Goal: Task Accomplishment & Management: Use online tool/utility

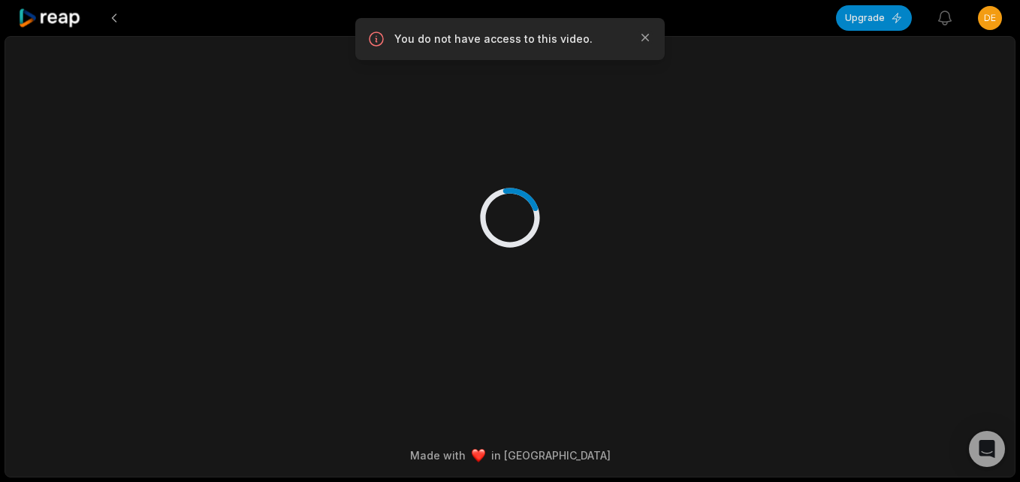
click at [65, 23] on icon at bounding box center [50, 18] width 64 height 20
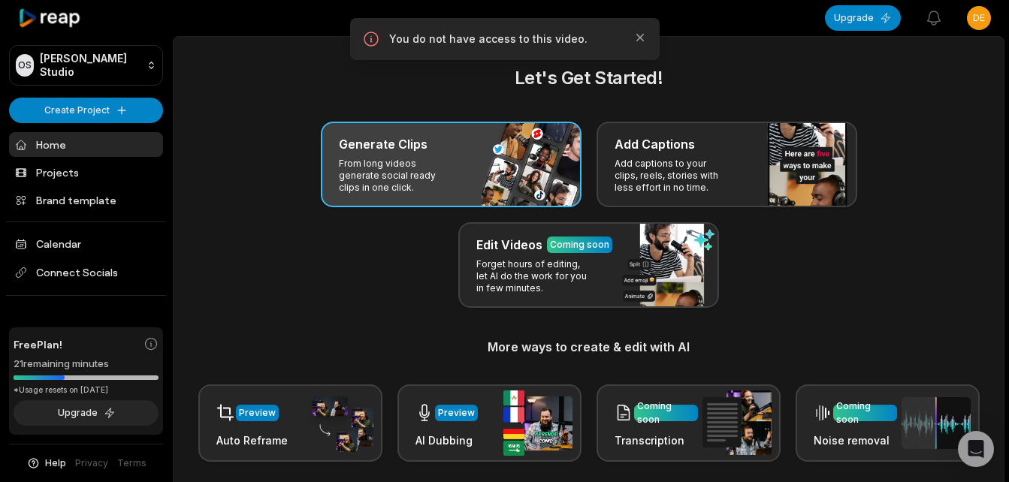
click at [415, 145] on h3 "Generate Clips" at bounding box center [383, 144] width 89 height 18
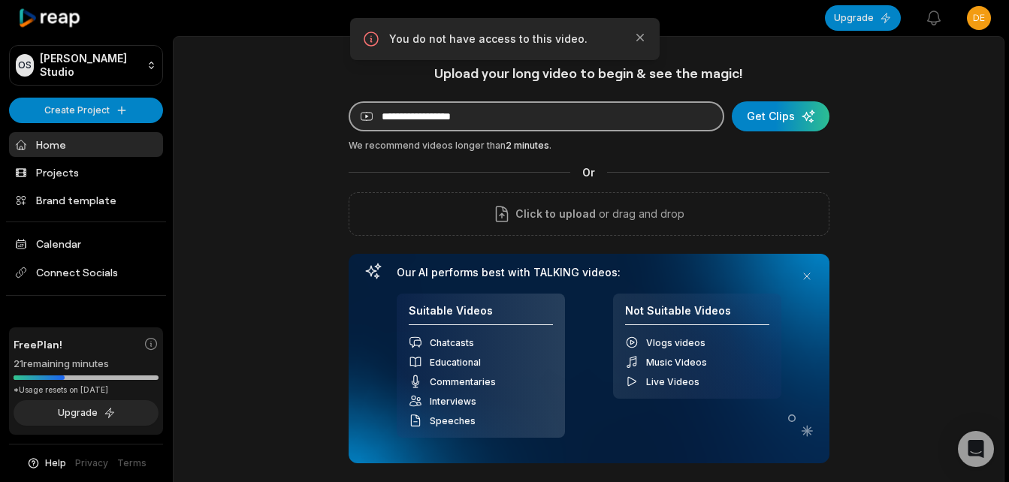
click at [475, 125] on input at bounding box center [537, 116] width 376 height 30
paste input "**********"
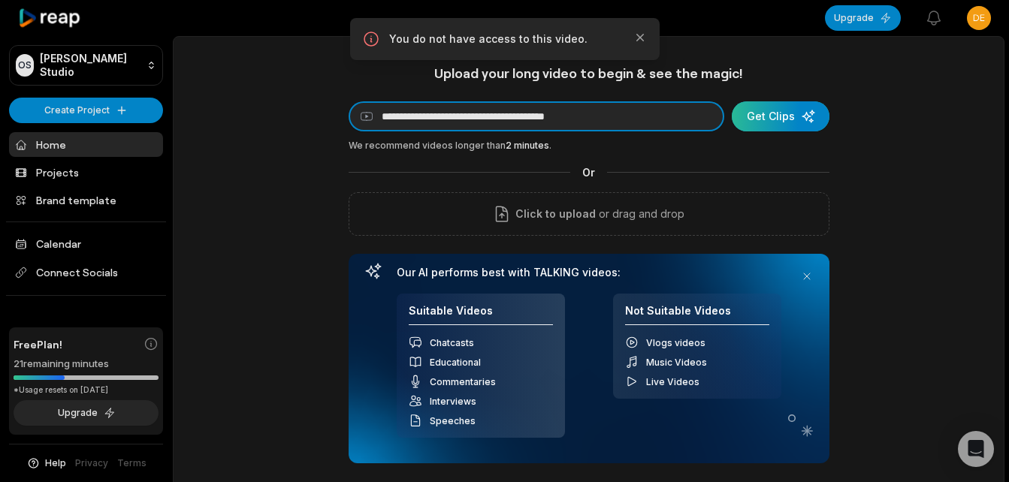
type input "**********"
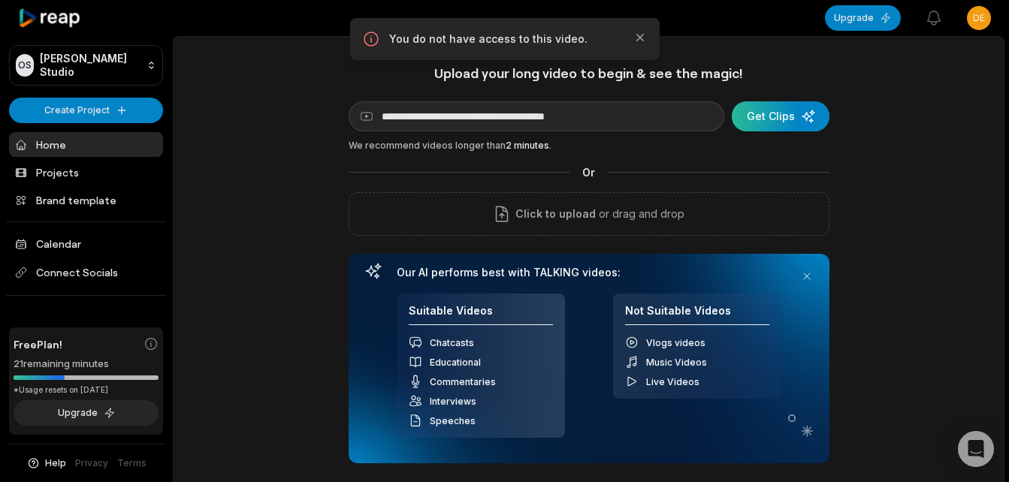
click at [792, 107] on div "submit" at bounding box center [781, 116] width 98 height 30
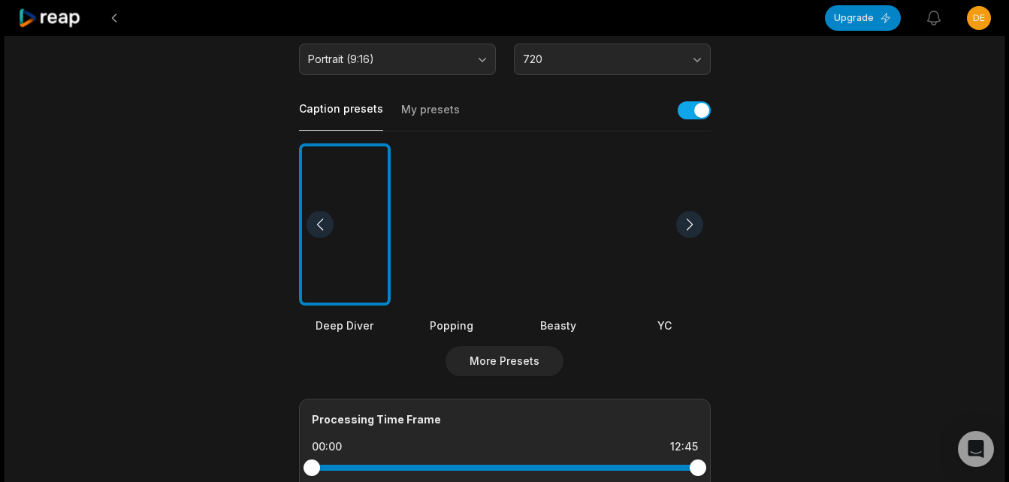
scroll to position [451, 0]
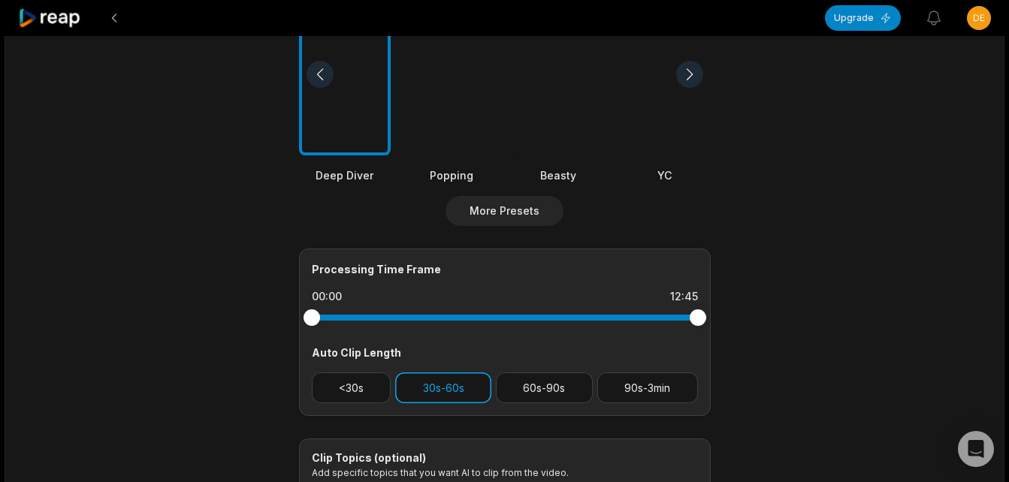
click at [456, 396] on button "30s-60s" at bounding box center [443, 388] width 96 height 31
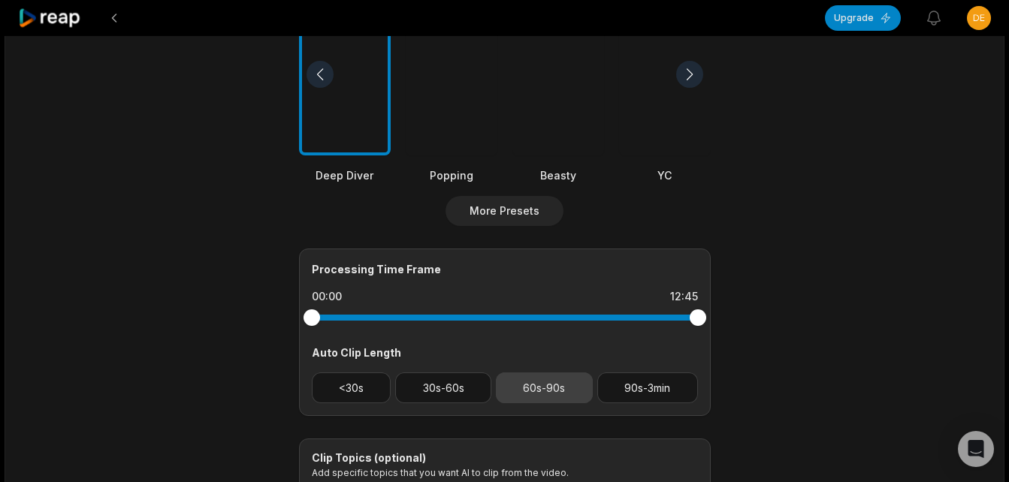
click at [539, 391] on button "60s-90s" at bounding box center [544, 388] width 97 height 31
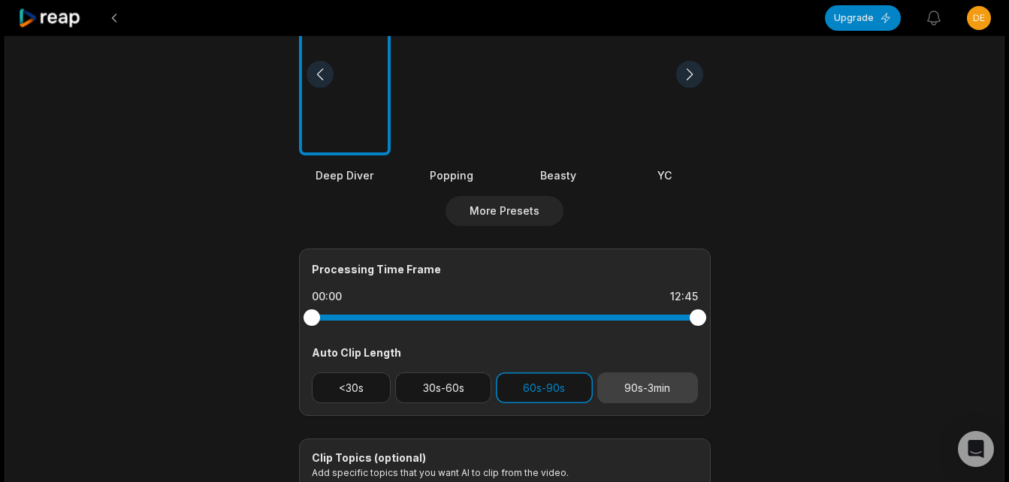
click at [623, 391] on button "90s-3min" at bounding box center [647, 388] width 101 height 31
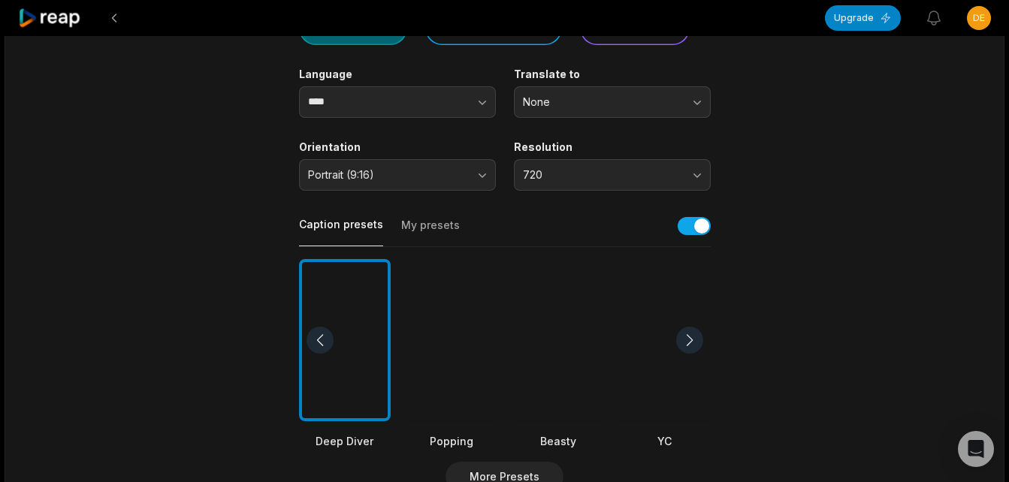
scroll to position [0, 0]
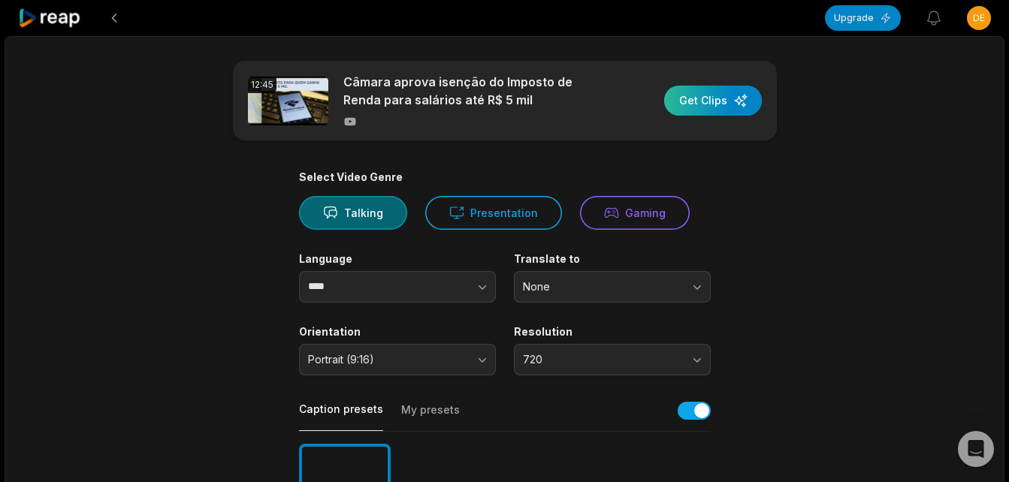
click at [719, 104] on div "button" at bounding box center [713, 101] width 98 height 30
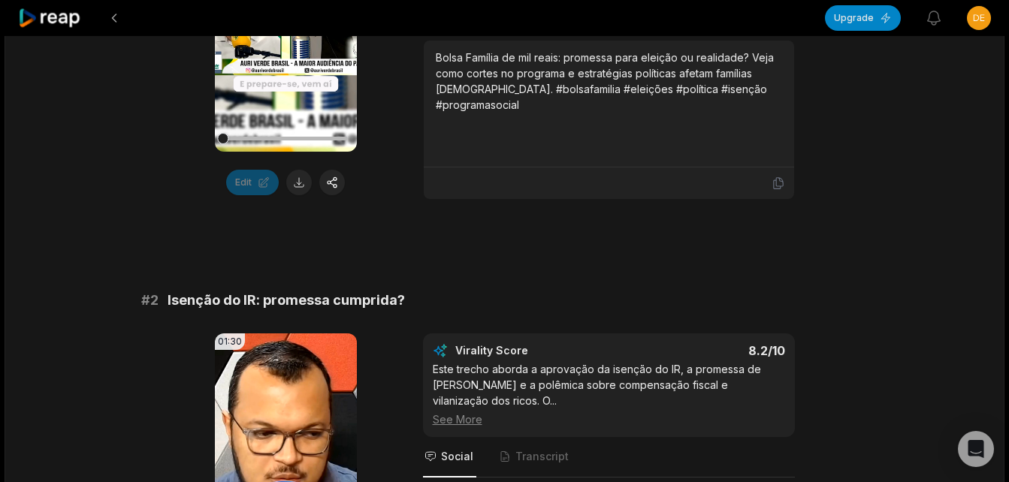
scroll to position [150, 0]
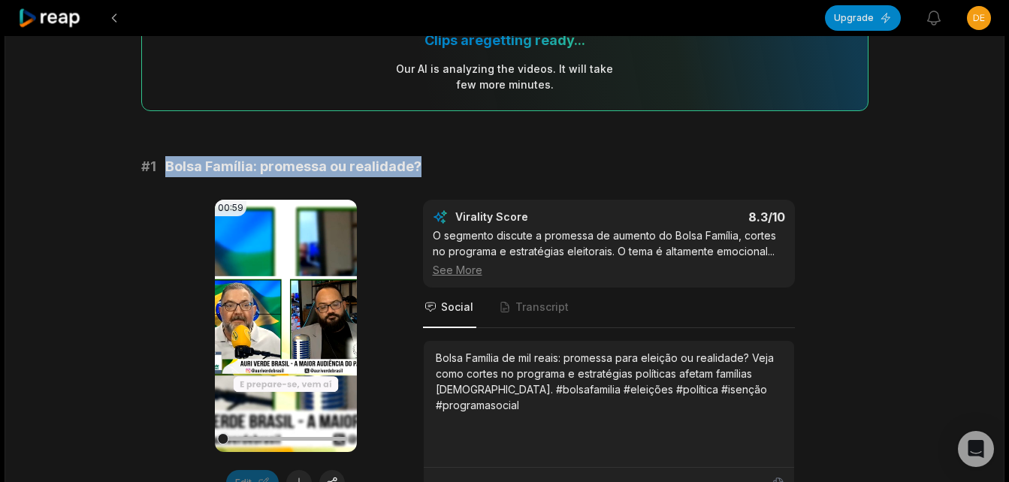
drag, startPoint x: 167, startPoint y: 161, endPoint x: 428, endPoint y: 159, distance: 260.6
click at [428, 159] on div "# 1 Bolsa Família: promessa ou realidade?" at bounding box center [504, 166] width 727 height 21
copy span "Bolsa Família: promessa ou realidade?"
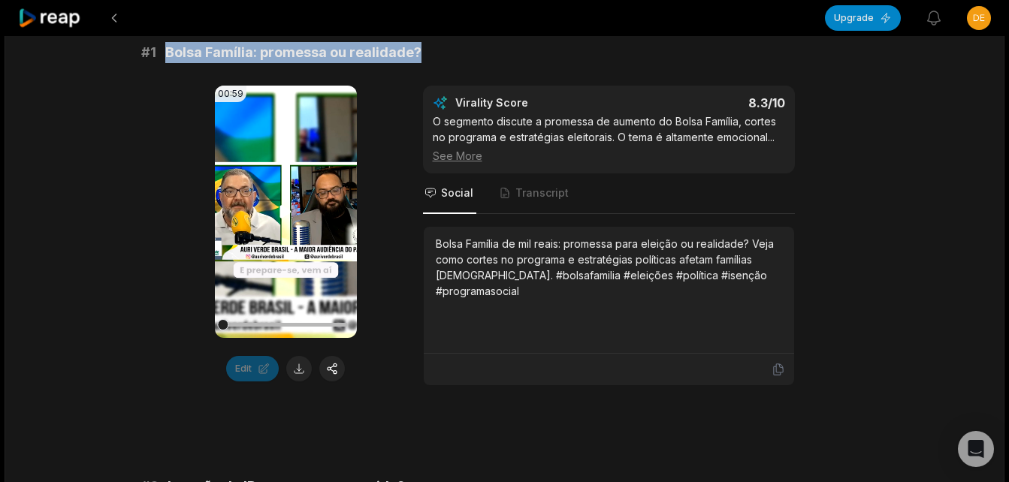
scroll to position [300, 0]
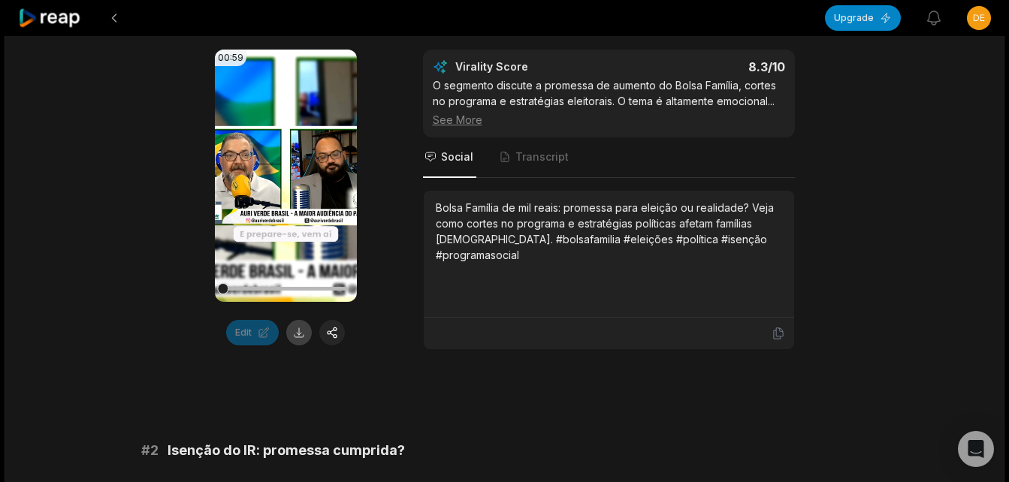
click at [298, 333] on button at bounding box center [299, 333] width 26 height 26
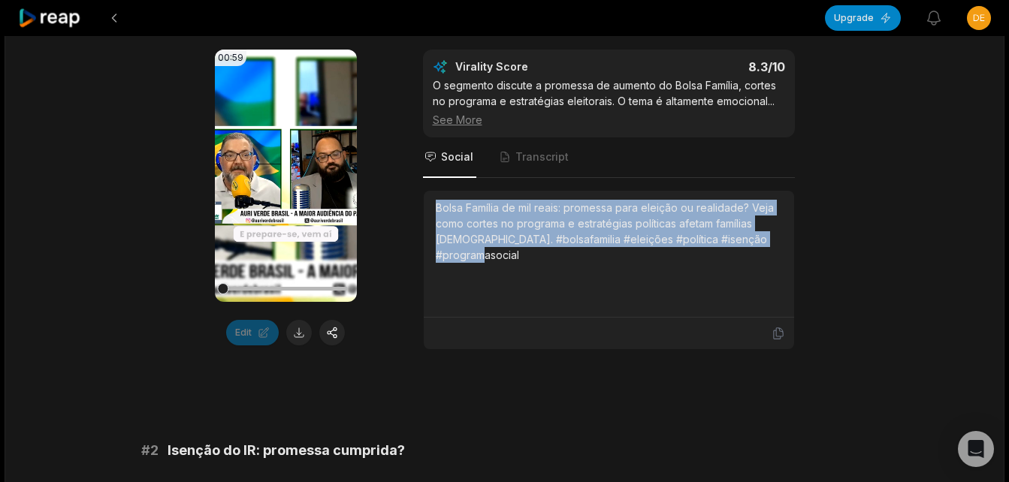
drag, startPoint x: 437, startPoint y: 209, endPoint x: 532, endPoint y: 264, distance: 109.4
click at [532, 264] on div "Bolsa Família de mil reais: promessa para eleição ou realidade? Veja como corte…" at bounding box center [609, 254] width 346 height 108
copy div "Bolsa Família de mil reais: promessa para eleição ou realidade? Veja como corte…"
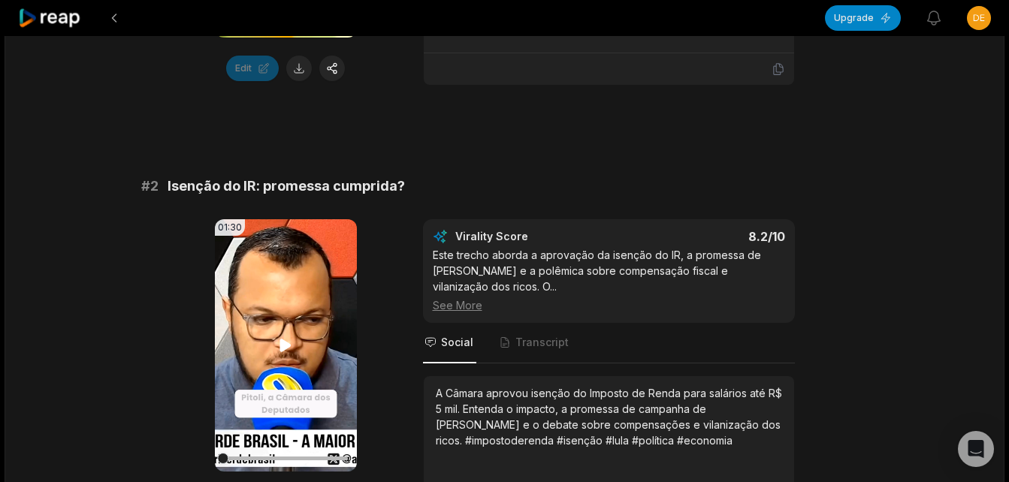
scroll to position [601, 0]
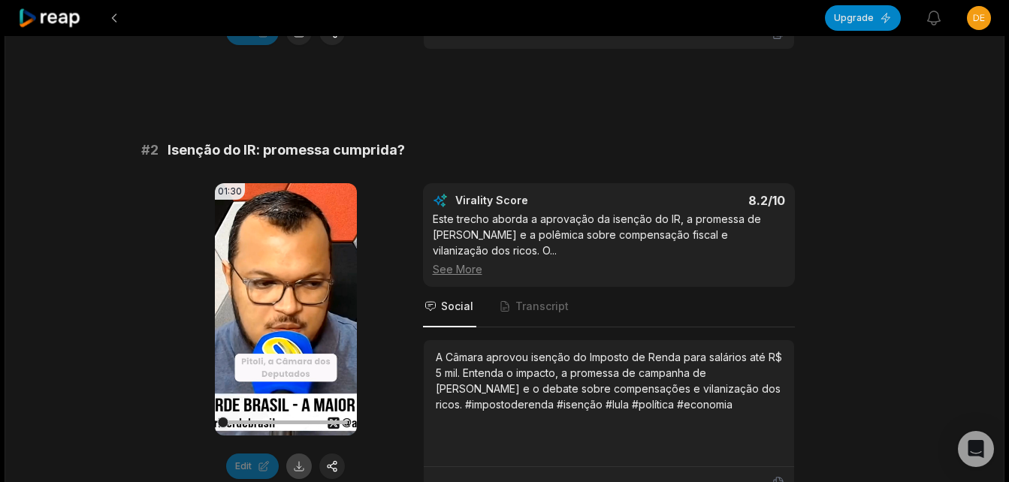
click at [294, 473] on button at bounding box center [299, 467] width 26 height 26
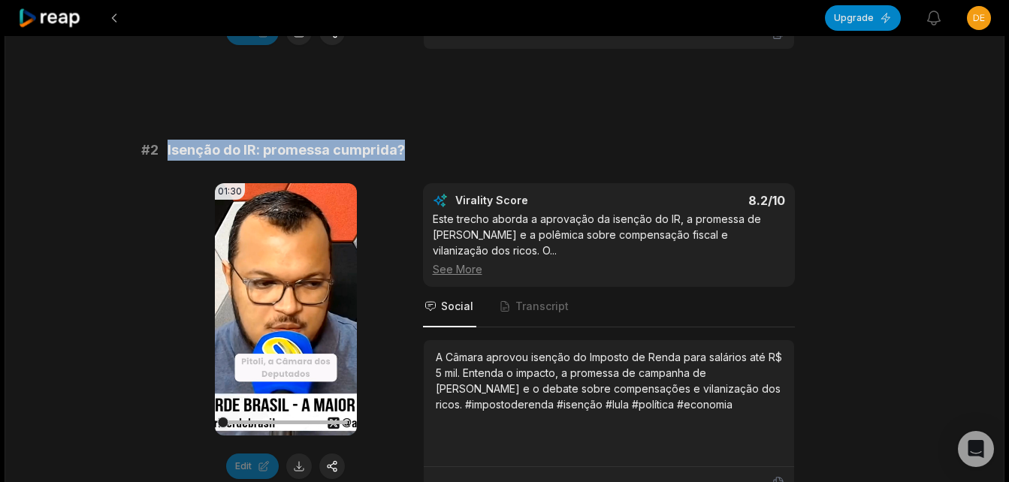
drag, startPoint x: 167, startPoint y: 147, endPoint x: 424, endPoint y: 146, distance: 256.1
click at [424, 146] on div "# 2 Isenção do IR: promessa cumprida?" at bounding box center [504, 150] width 727 height 21
copy span "Isenção do IR: promessa cumprida?"
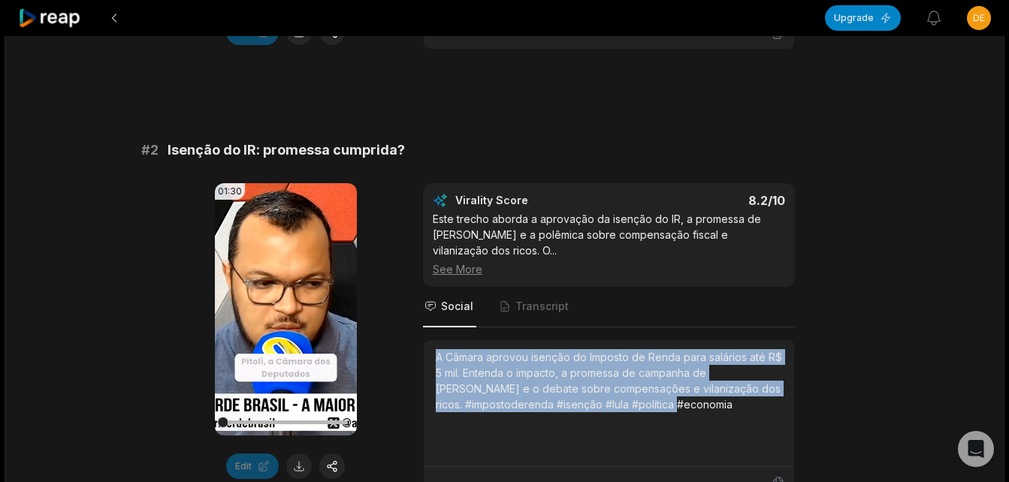
drag, startPoint x: 432, startPoint y: 339, endPoint x: 717, endPoint y: 401, distance: 291.2
click at [717, 401] on div "A Câmara aprovou isenção do Imposto de Renda para salários até R$ 5 mil. Entend…" at bounding box center [609, 403] width 370 height 127
copy div "A Câmara aprovou isenção do Imposto de Renda para salários até R$ 5 mil. Entend…"
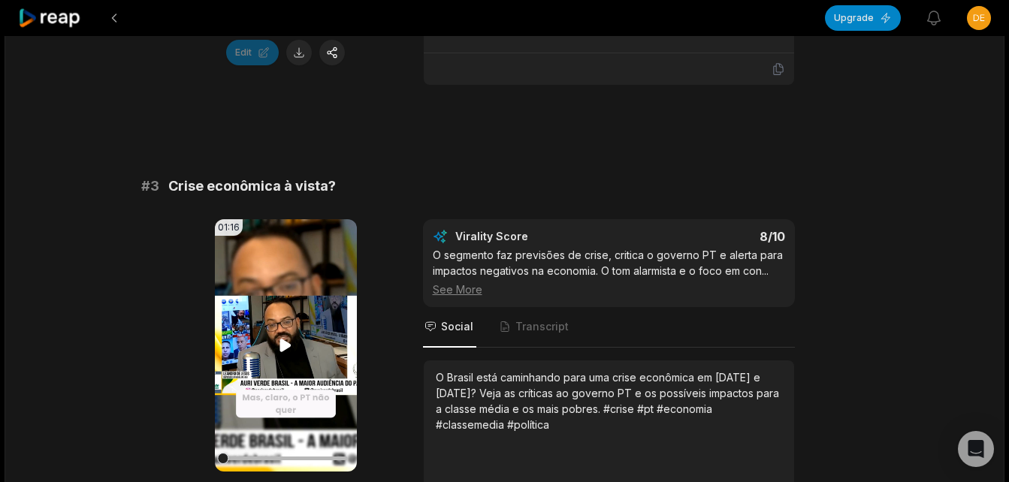
scroll to position [1052, 0]
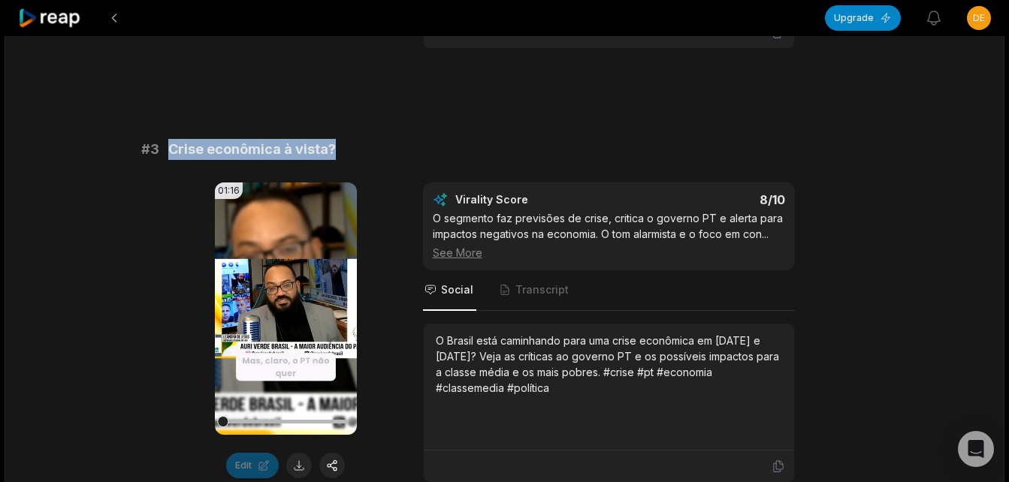
drag, startPoint x: 168, startPoint y: 130, endPoint x: 346, endPoint y: 122, distance: 178.2
copy span "Crise econômica à vista?"
click at [302, 453] on button at bounding box center [299, 466] width 26 height 26
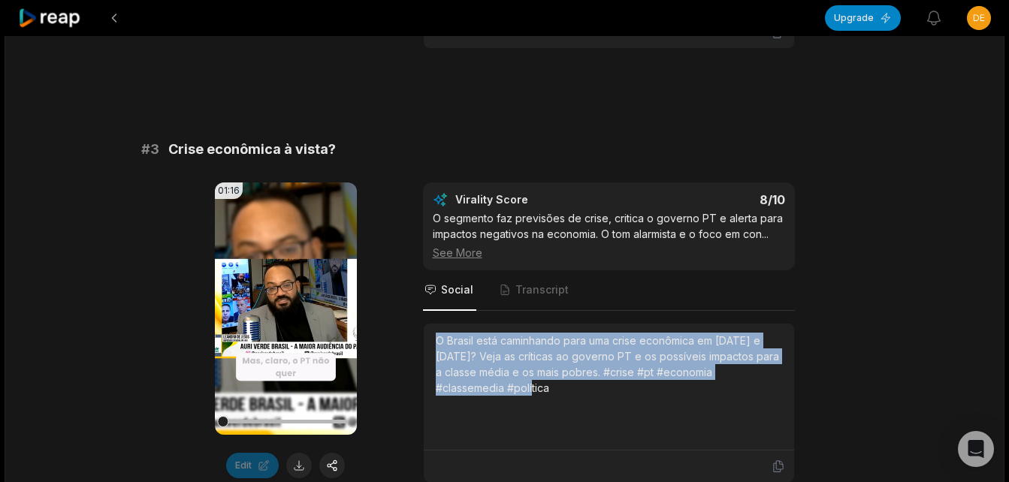
drag, startPoint x: 435, startPoint y: 326, endPoint x: 514, endPoint y: 372, distance: 91.9
click at [514, 372] on div "O Brasil está caminhando para uma crise econômica em [DATE] e [DATE]? Veja as c…" at bounding box center [609, 364] width 346 height 63
copy div "O Brasil está caminhando para uma crise econômica em [DATE] e [DATE]? Veja as c…"
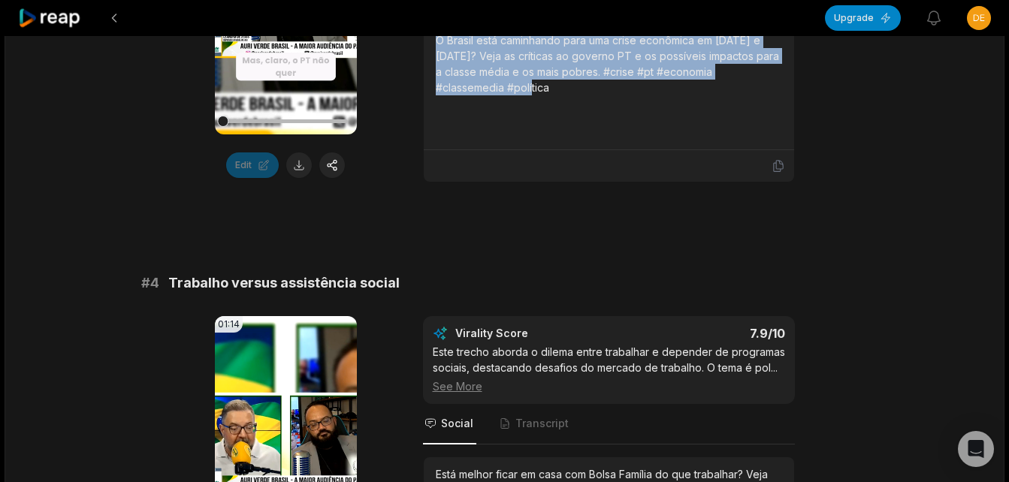
scroll to position [1502, 0]
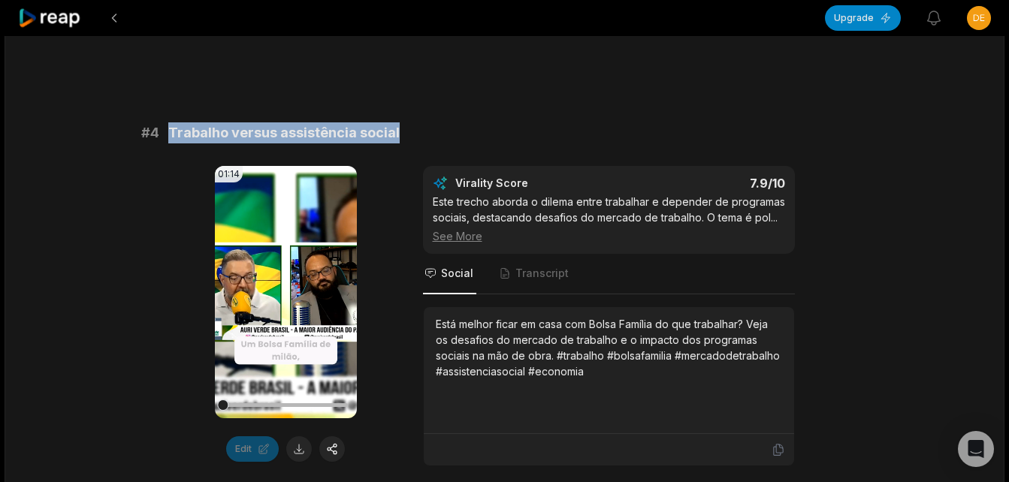
drag, startPoint x: 168, startPoint y: 118, endPoint x: 397, endPoint y: 111, distance: 228.4
click at [397, 122] on div "# 4 Trabalho versus assistência social" at bounding box center [504, 132] width 727 height 21
copy span "Trabalho versus assistência social"
click at [302, 436] on button at bounding box center [299, 449] width 26 height 26
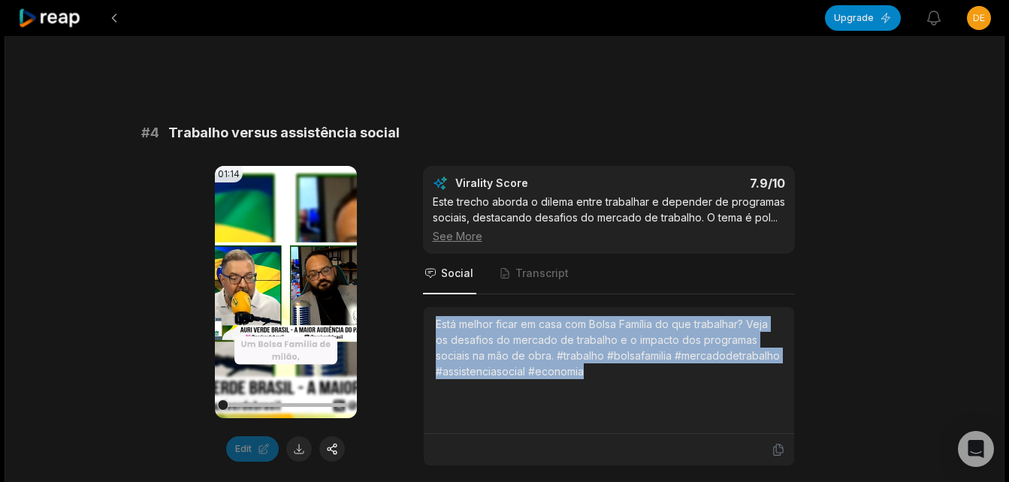
drag, startPoint x: 433, startPoint y: 309, endPoint x: 604, endPoint y: 349, distance: 175.3
click at [604, 349] on div "Está melhor ficar em casa com Bolsa Família do que trabalhar? Veja os desafios …" at bounding box center [609, 370] width 370 height 127
copy div "Está melhor ficar em casa com Bolsa Família do que trabalhar? Veja os desafios …"
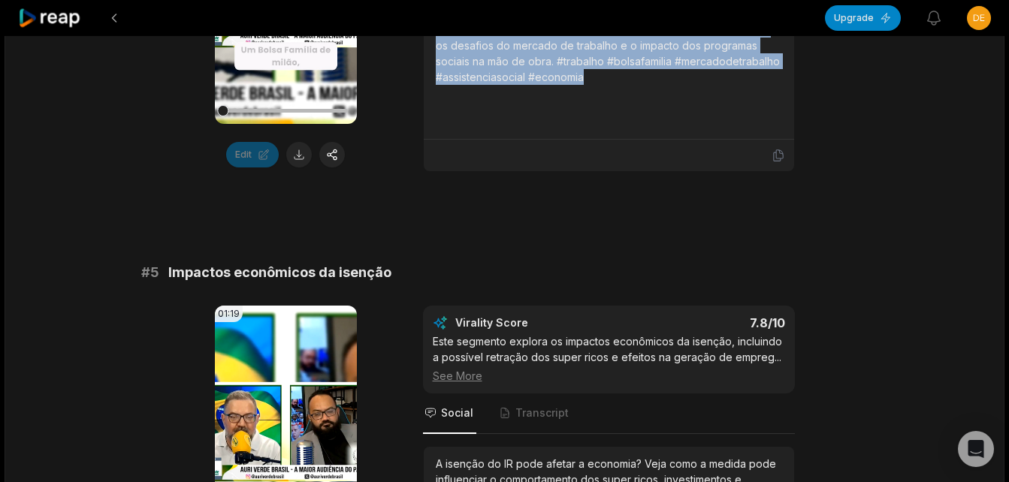
scroll to position [1803, 0]
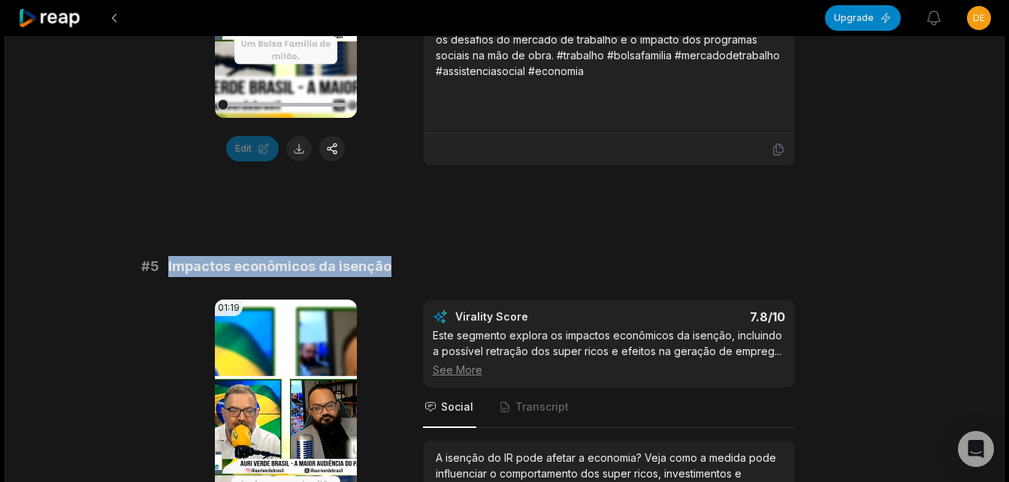
drag, startPoint x: 166, startPoint y: 256, endPoint x: 385, endPoint y: 257, distance: 218.6
click at [385, 257] on div "# 5 Impactos econômicos da isenção" at bounding box center [504, 266] width 727 height 21
copy span "Impactos econômicos da isenção"
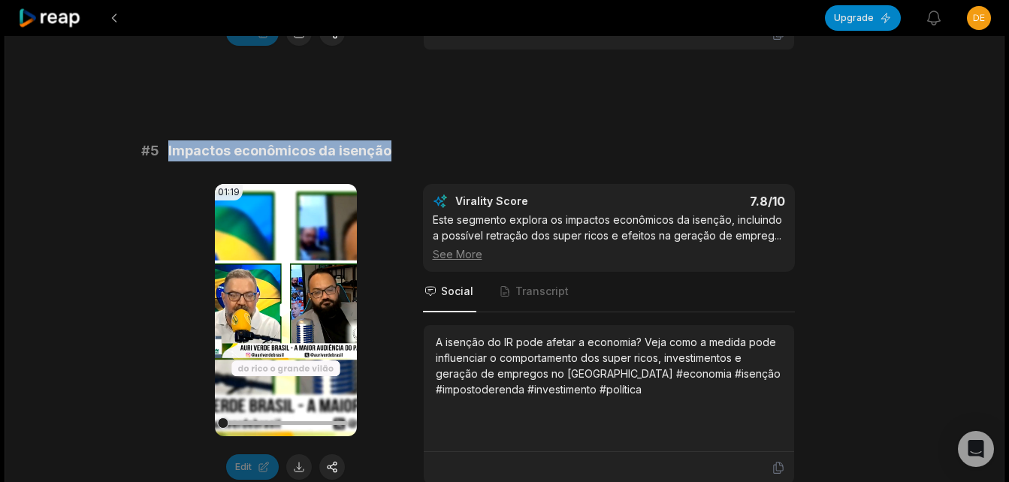
scroll to position [1953, 0]
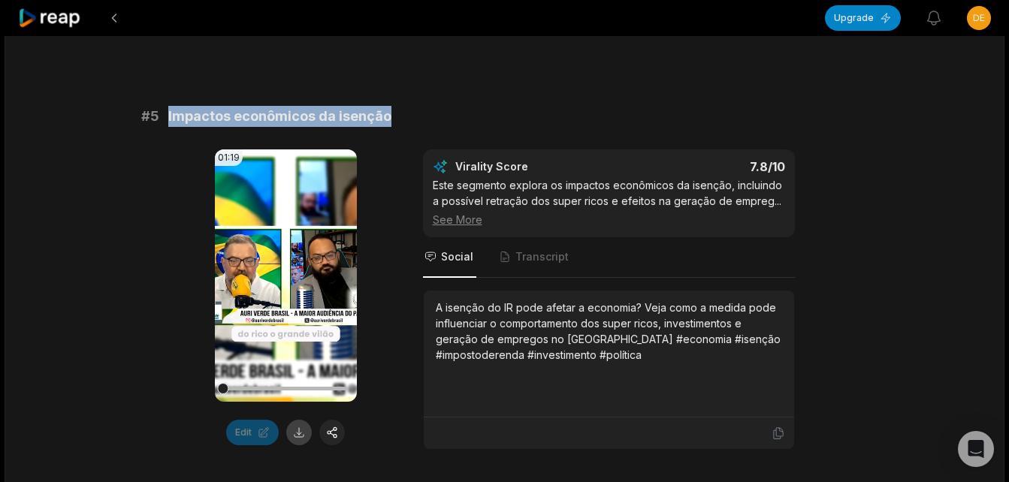
click at [295, 420] on button at bounding box center [299, 433] width 26 height 26
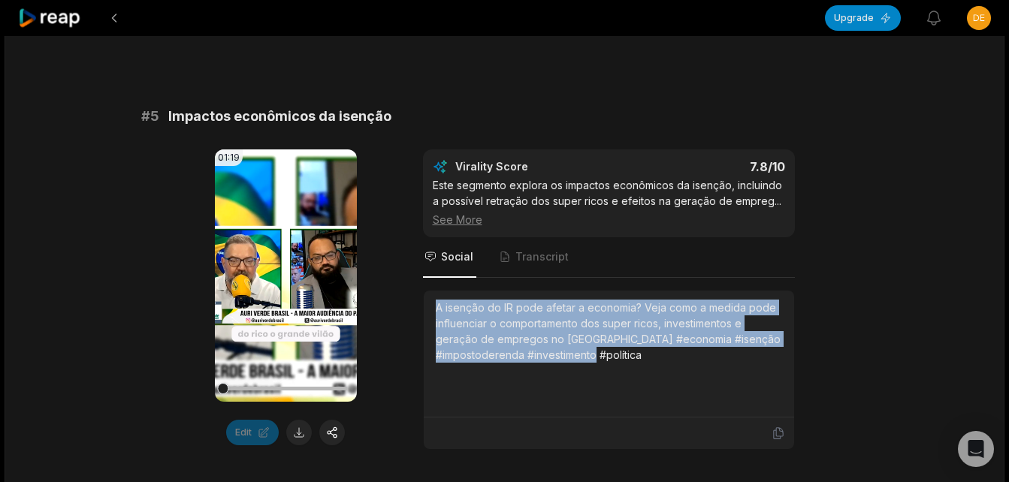
drag, startPoint x: 438, startPoint y: 295, endPoint x: 650, endPoint y: 355, distance: 220.9
click at [650, 355] on div "A isenção do IR pode afetar a economia? Veja como a medida pode influenciar o c…" at bounding box center [609, 354] width 346 height 108
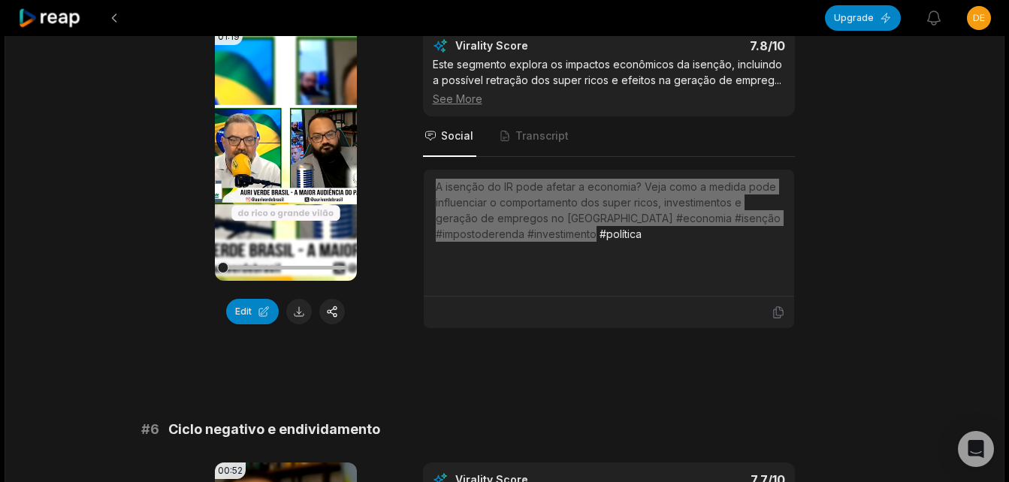
scroll to position [1832, 0]
